Goal: Information Seeking & Learning: Learn about a topic

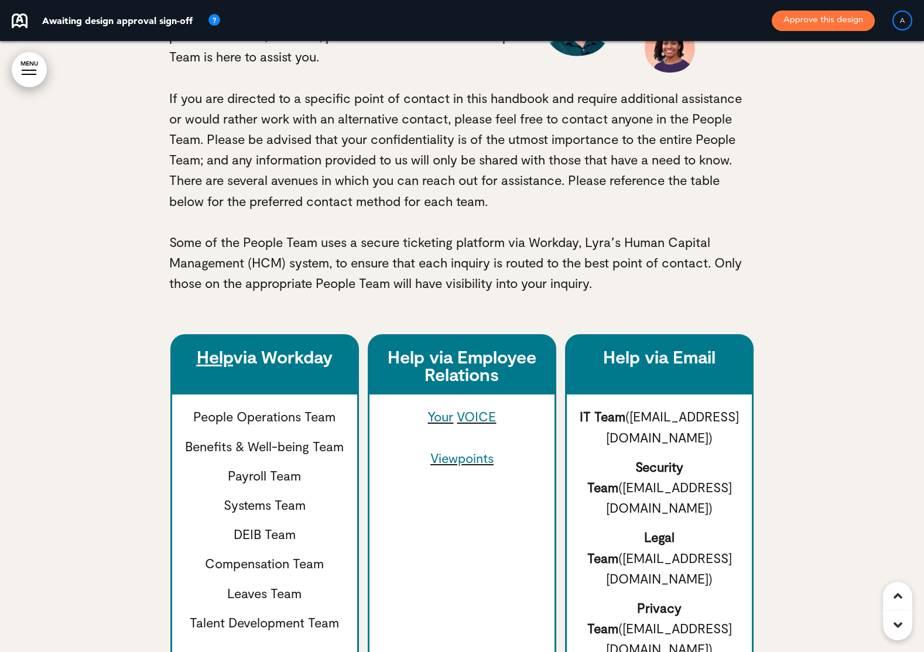
scroll to position [811, 0]
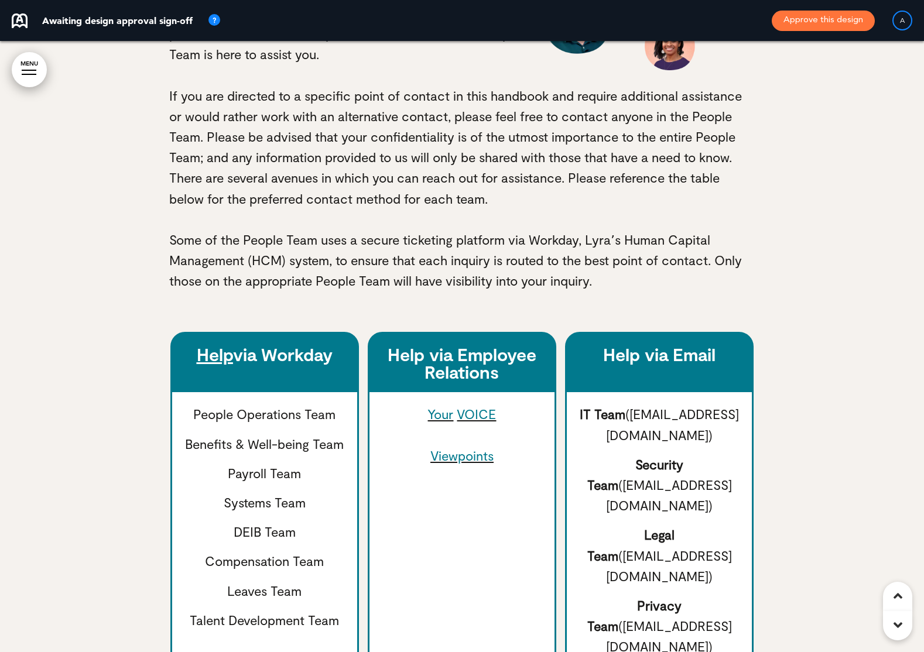
click at [470, 414] on link "VOICE" at bounding box center [476, 413] width 39 height 15
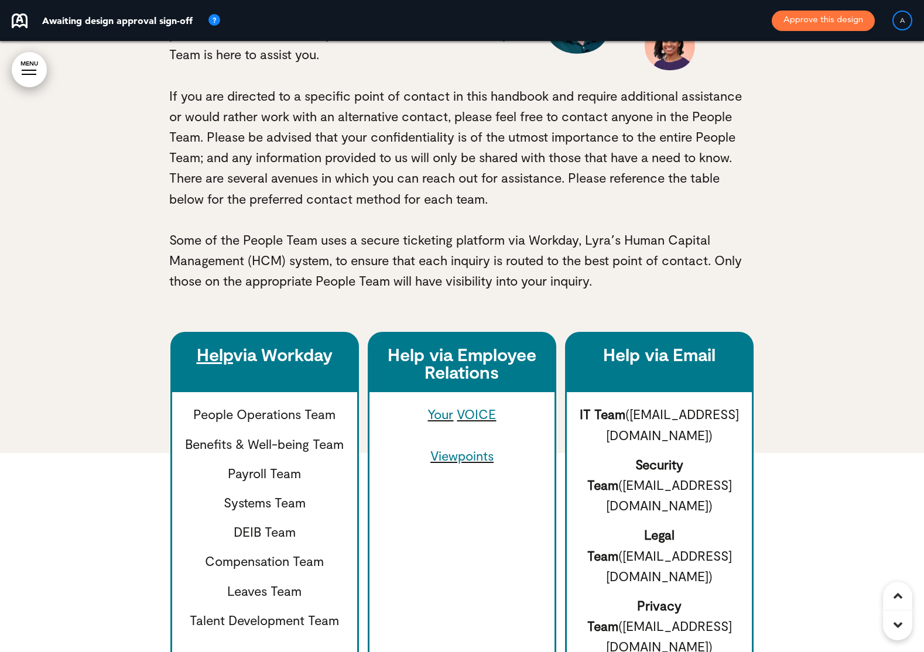
click at [455, 453] on link "Viewpoints" at bounding box center [461, 455] width 63 height 15
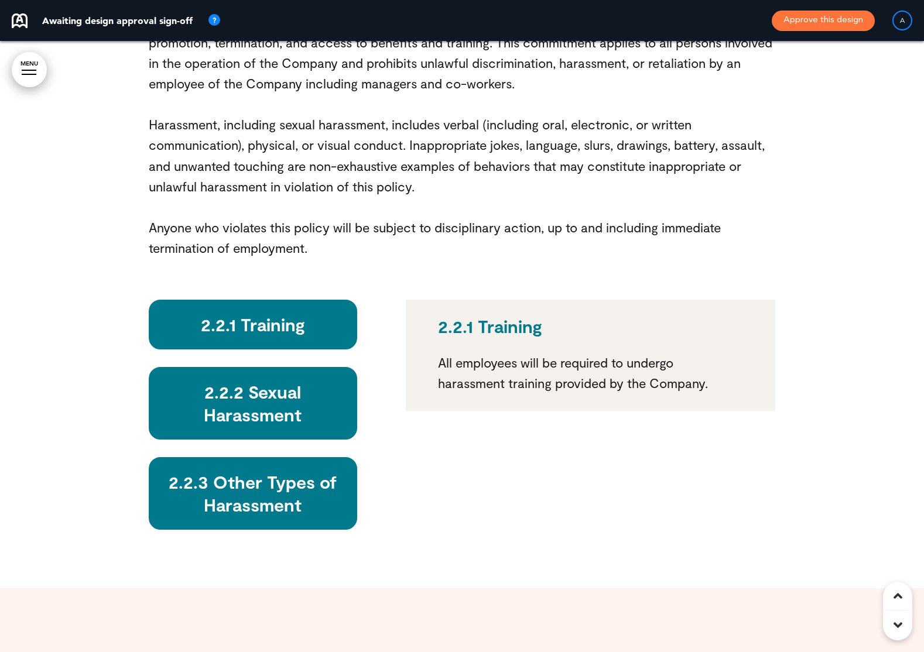
scroll to position [11965, 0]
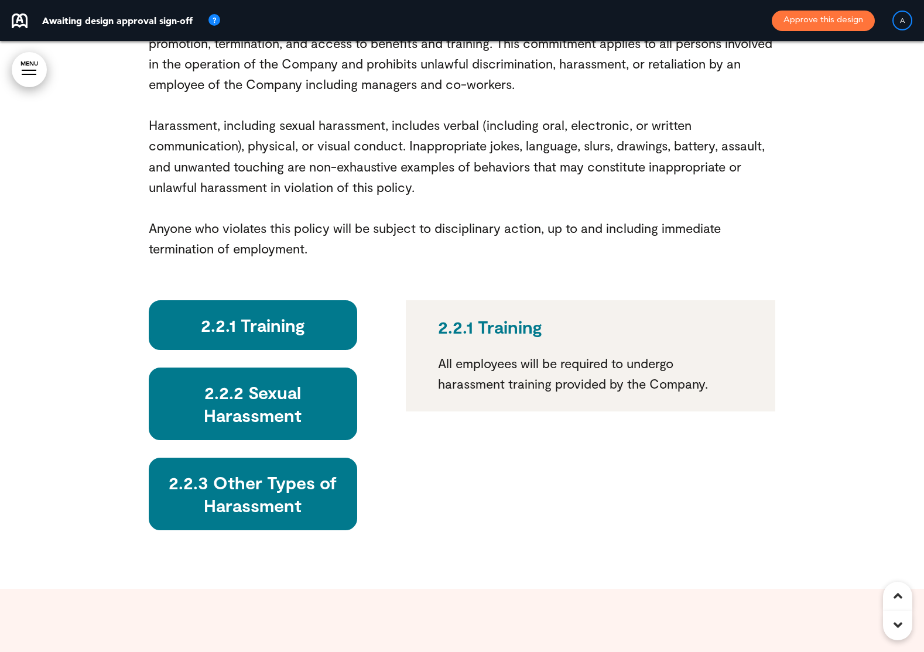
click at [252, 381] on h6 "2.2.2 Sexual Harassment" at bounding box center [253, 404] width 182 height 46
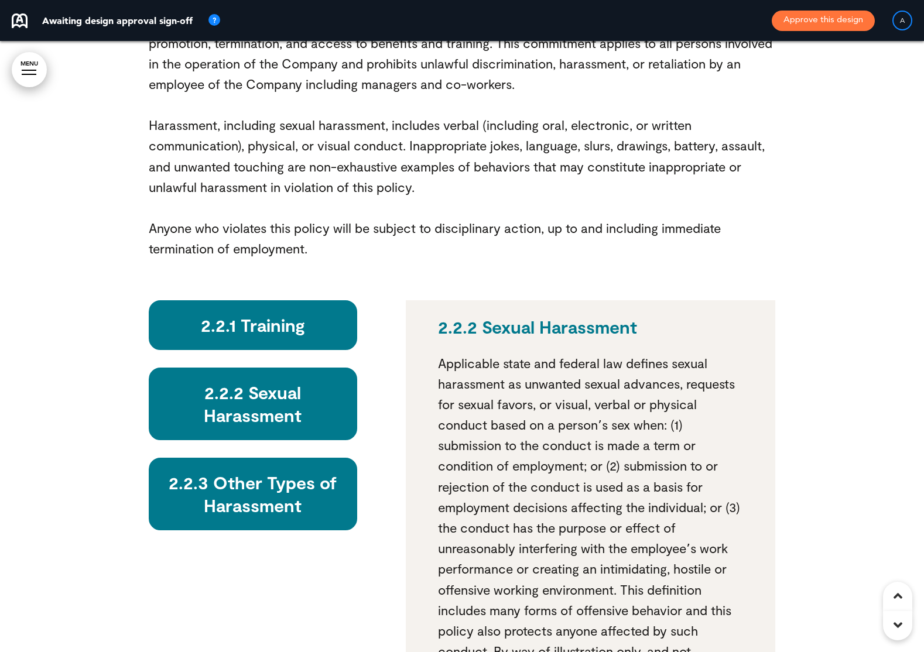
click at [276, 458] on div "2.2.3 Other Types of Harassment" at bounding box center [253, 494] width 209 height 73
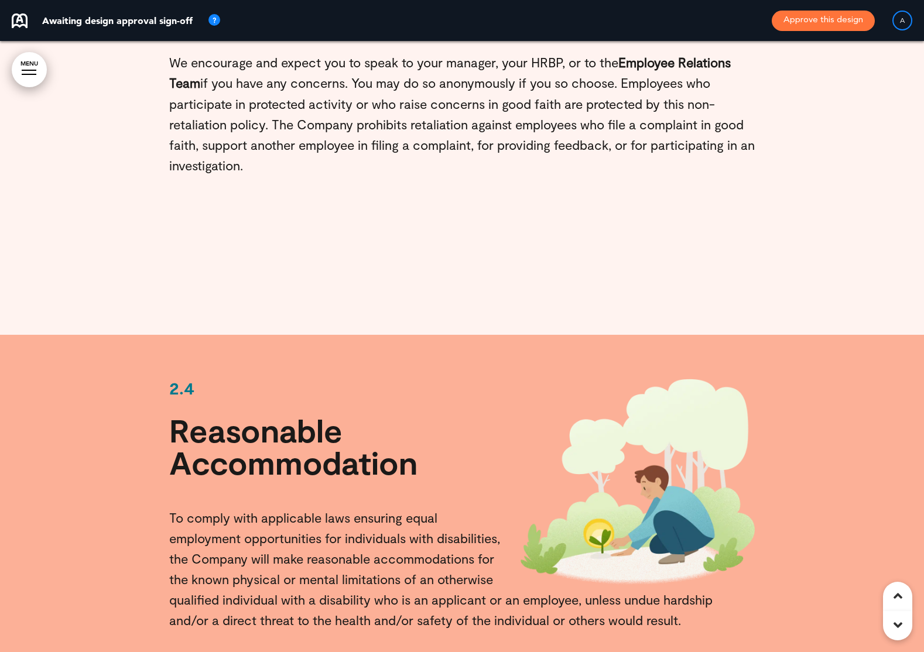
scroll to position [13068, 0]
click at [316, 415] on h1 "Reasonable Accommodation" at bounding box center [462, 447] width 586 height 64
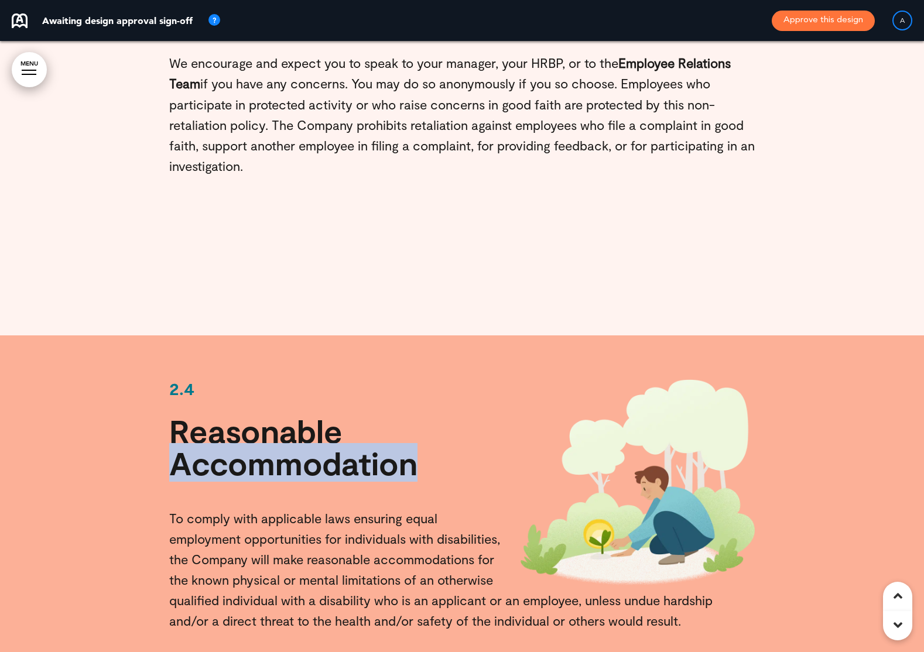
click at [316, 415] on h1 "Reasonable Accommodation" at bounding box center [462, 447] width 586 height 64
copy h1 "Accommodation"
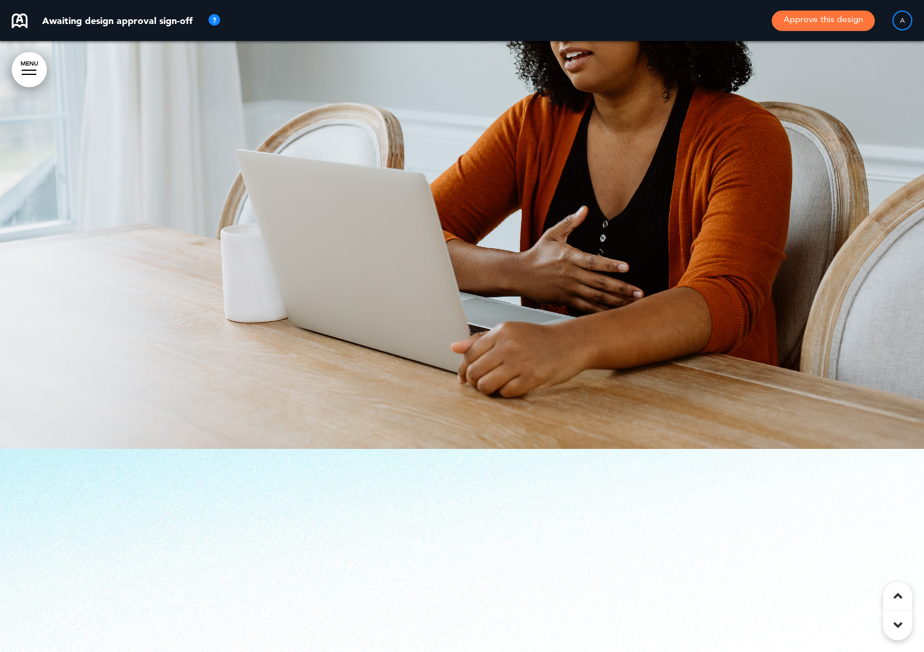
scroll to position [23043, 0]
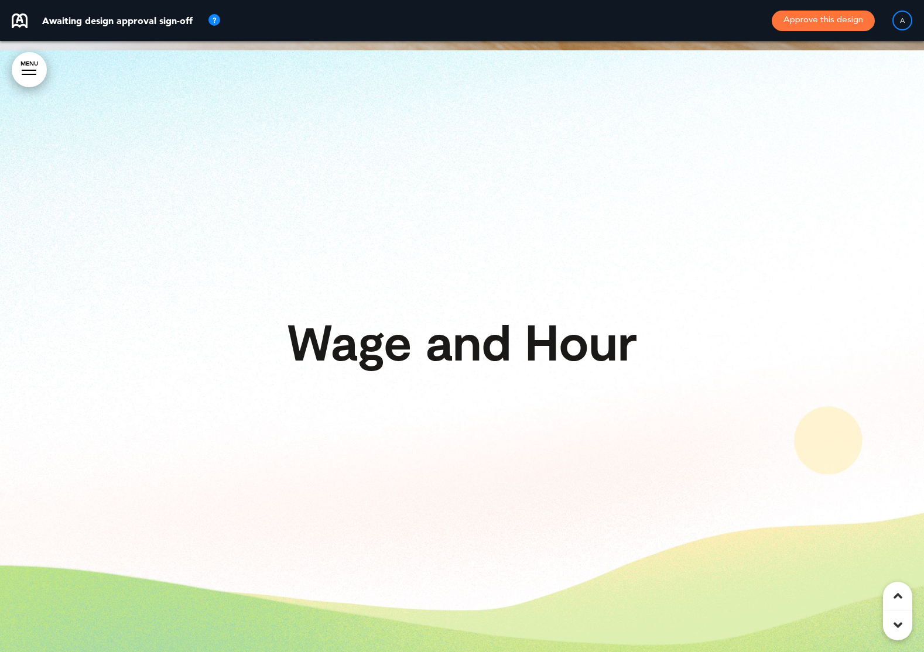
click at [35, 69] on link "MENU" at bounding box center [29, 69] width 35 height 35
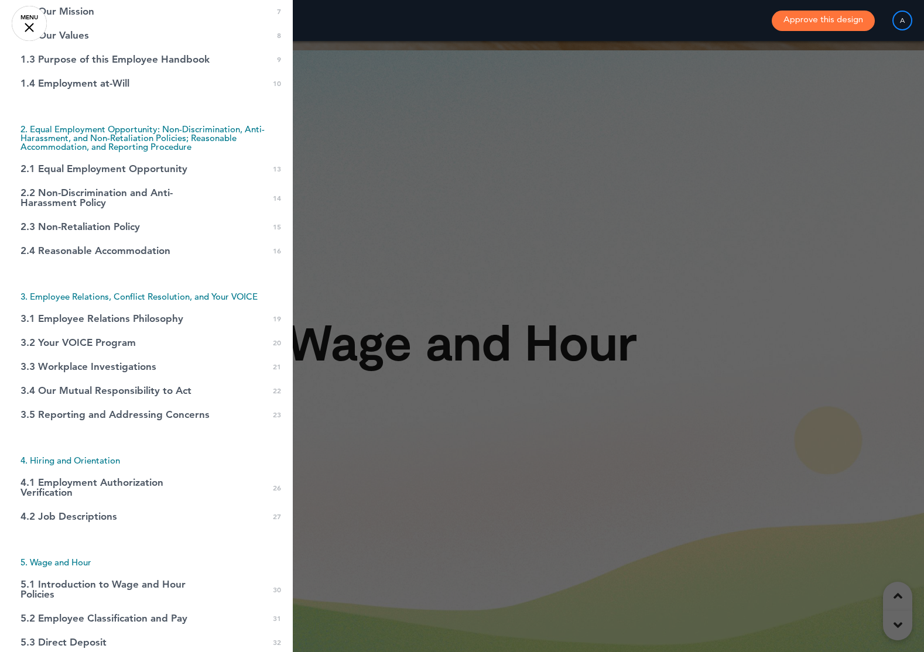
scroll to position [151, 0]
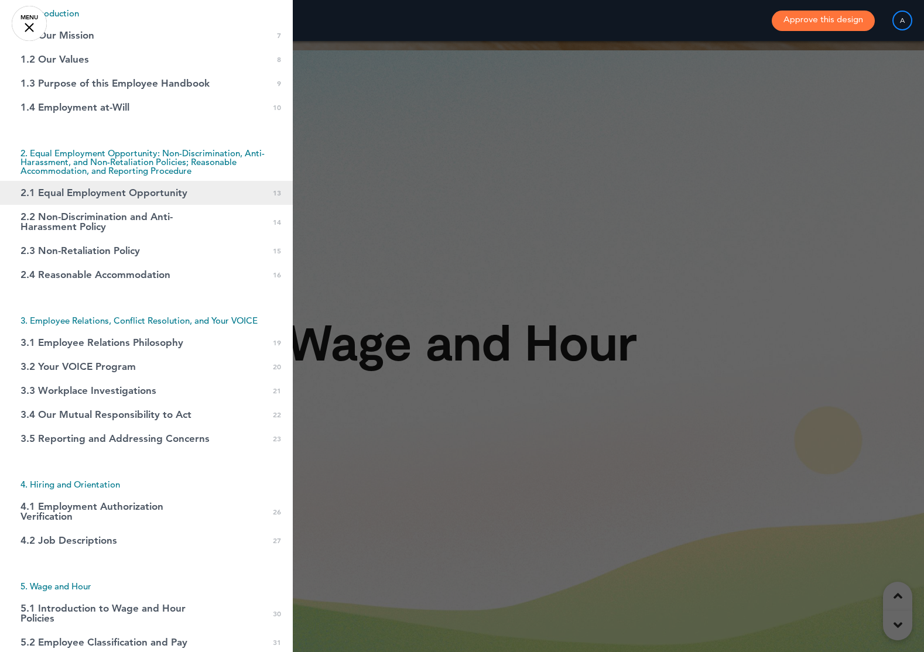
click at [107, 189] on span "2.1 Equal Employment Opportunity" at bounding box center [103, 193] width 167 height 10
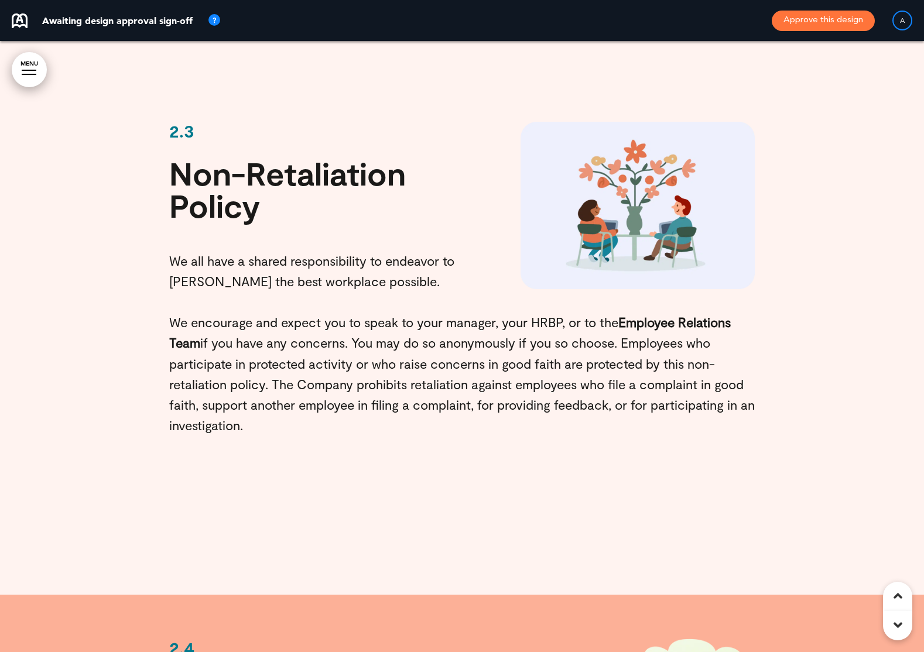
scroll to position [13477, 0]
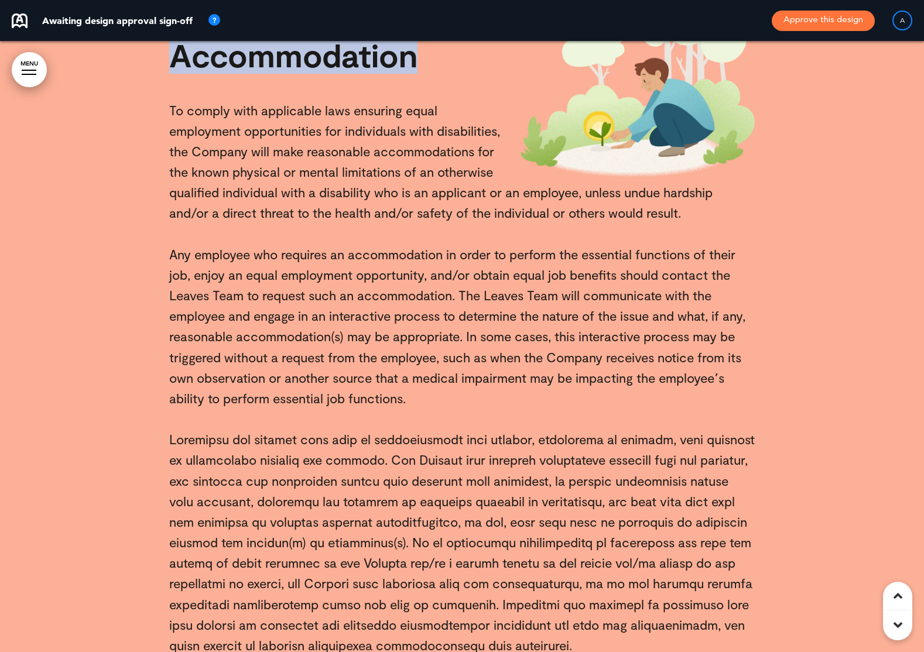
click at [44, 69] on link "MENU" at bounding box center [29, 69] width 35 height 35
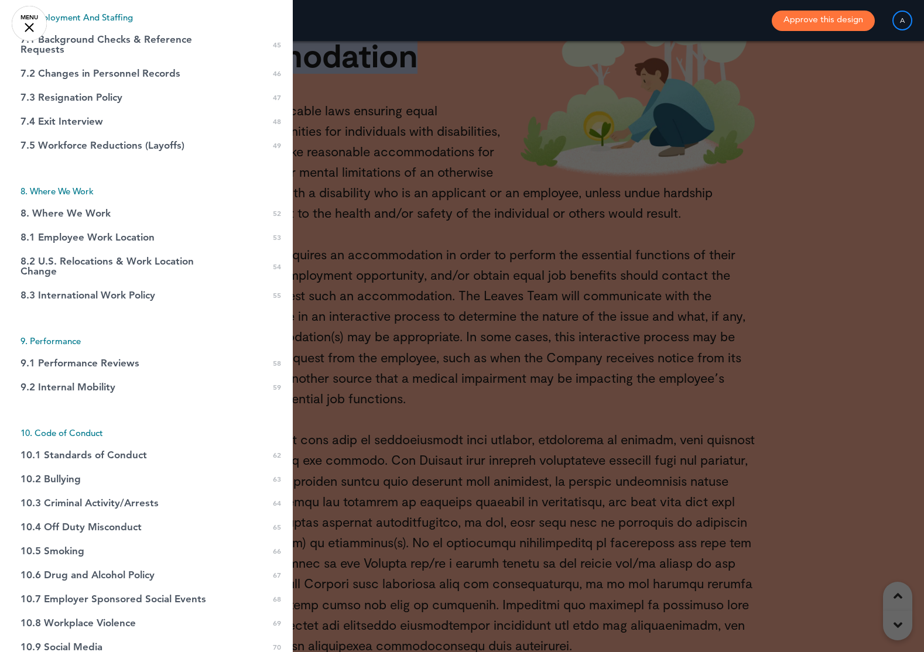
scroll to position [1154, 0]
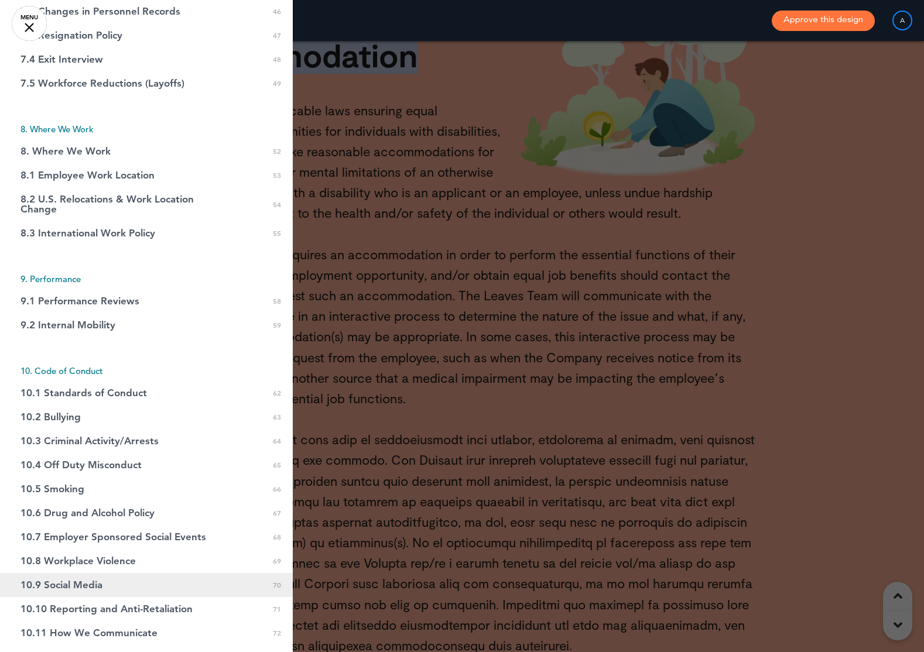
click at [106, 582] on link "10.9 Social Media 0 70" at bounding box center [146, 585] width 293 height 24
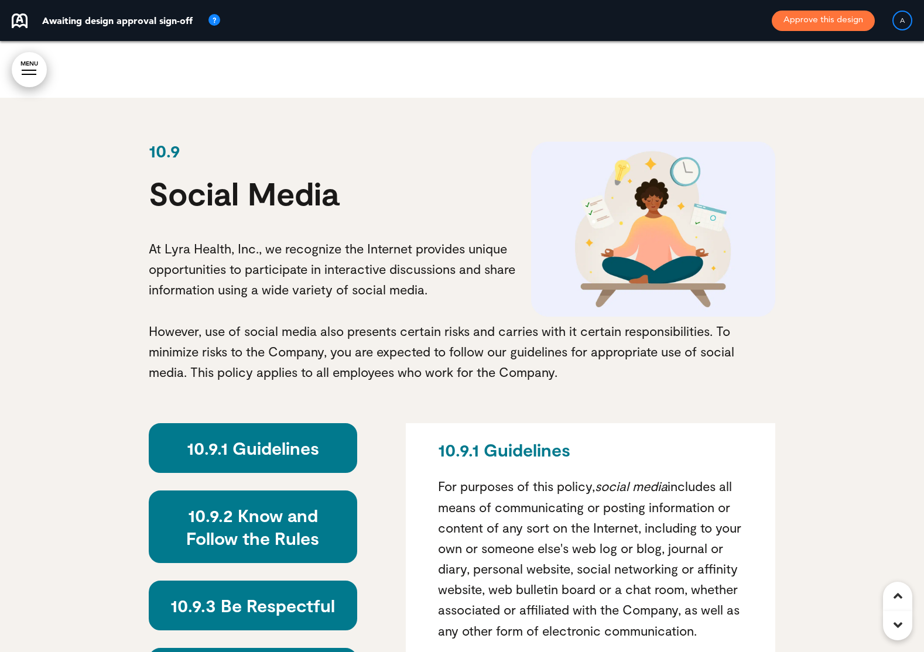
scroll to position [54409, 0]
